Goal: Task Accomplishment & Management: Manage account settings

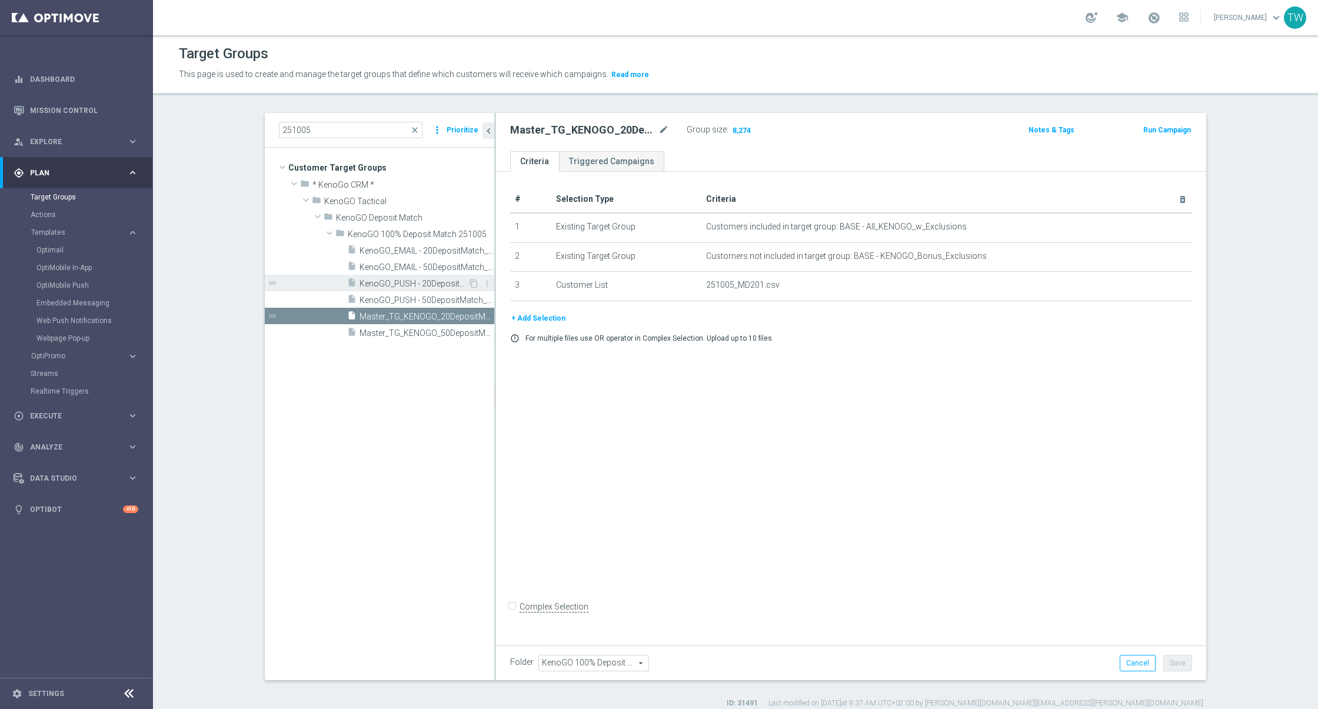
click at [415, 283] on span "KenoGO_PUSH - 20DepositMatch_251005" at bounding box center [414, 284] width 108 height 10
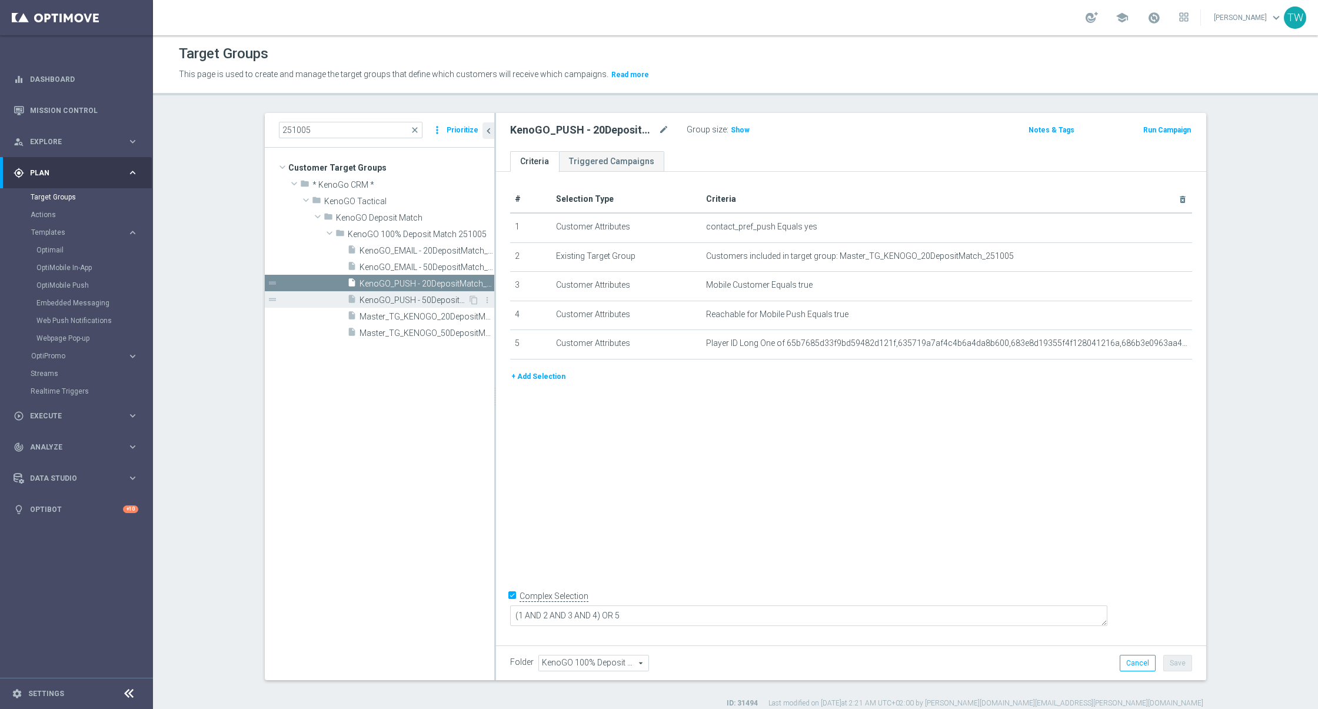
click at [404, 298] on span "KenoGO_PUSH - 50DepositMatch_251005" at bounding box center [414, 300] width 108 height 10
click at [411, 280] on span "KenoGO_PUSH - 20DepositMatch_251005" at bounding box center [414, 284] width 108 height 10
click at [414, 256] on div "insert_drive_file KenoGO_EMAIL - 20DepositMatch_251005" at bounding box center [407, 250] width 121 height 16
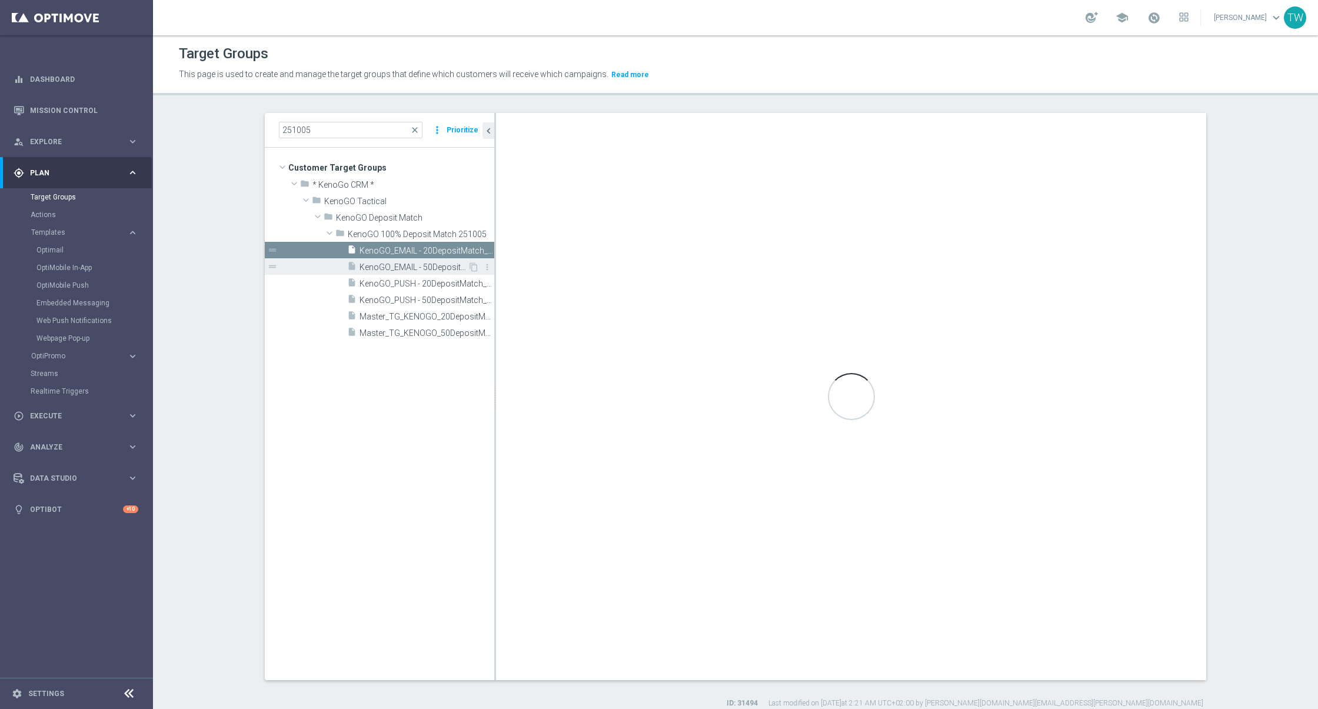
checkbox input "false"
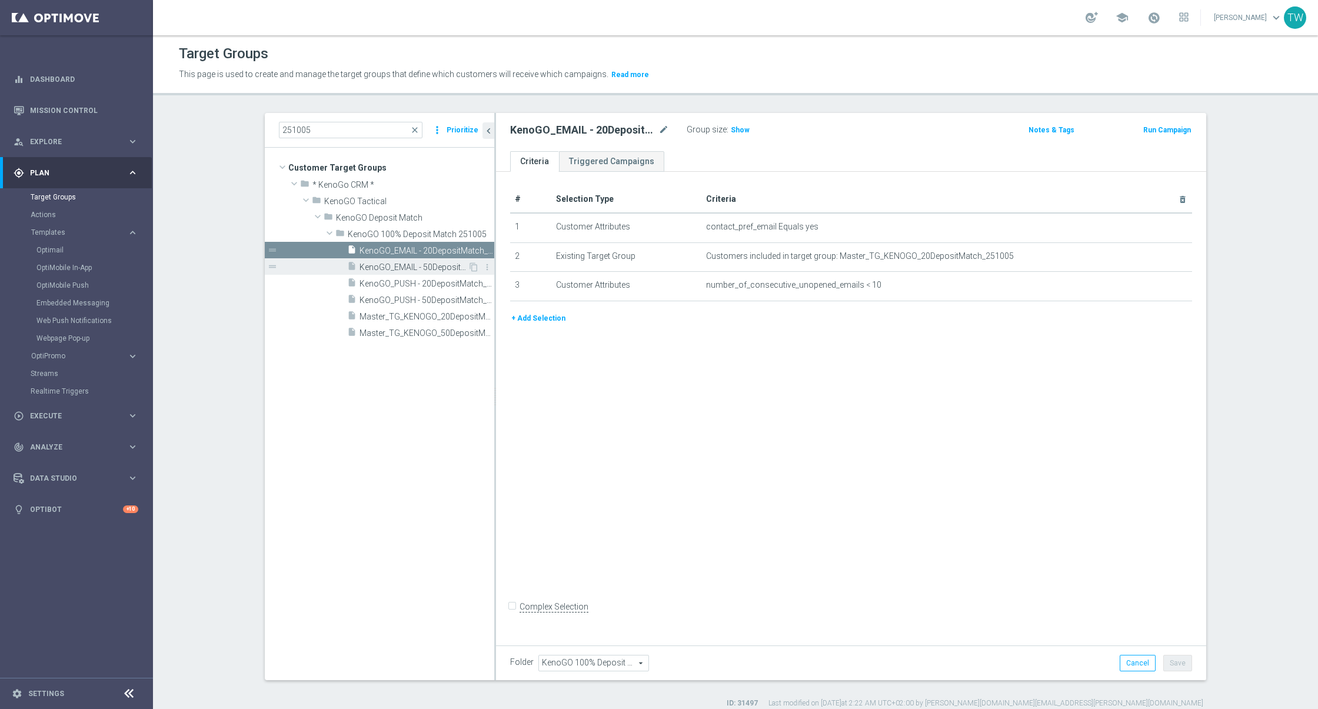
click at [411, 271] on span "KenoGO_EMAIL - 50DepositMatch_251005" at bounding box center [414, 268] width 108 height 10
